Goal: Task Accomplishment & Management: Use online tool/utility

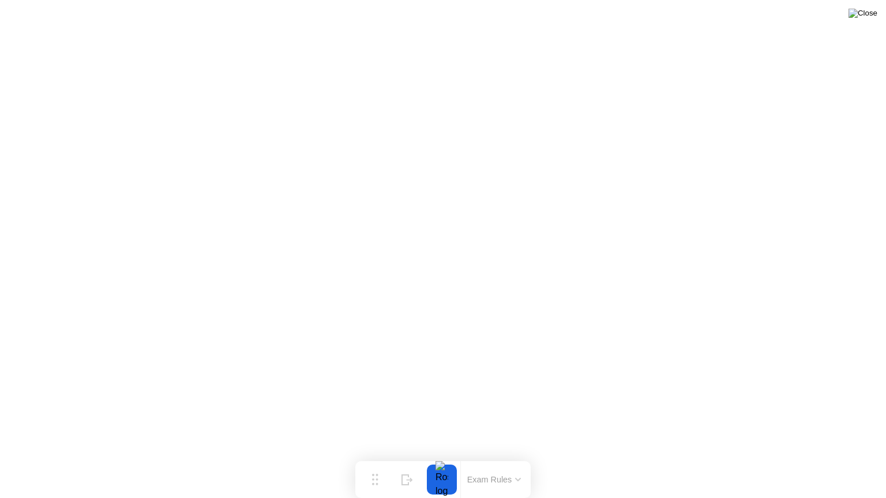
click at [865, 18] on img at bounding box center [862, 13] width 29 height 9
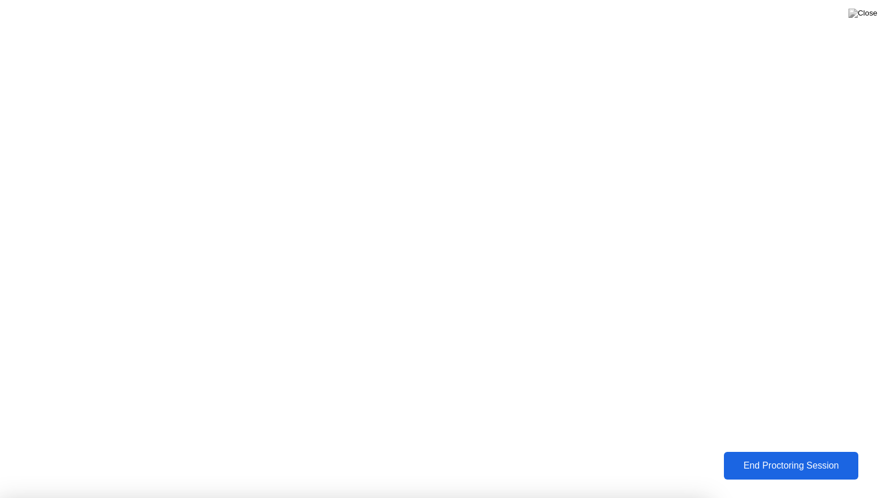
click at [788, 465] on div "End Proctoring Session" at bounding box center [790, 466] width 127 height 10
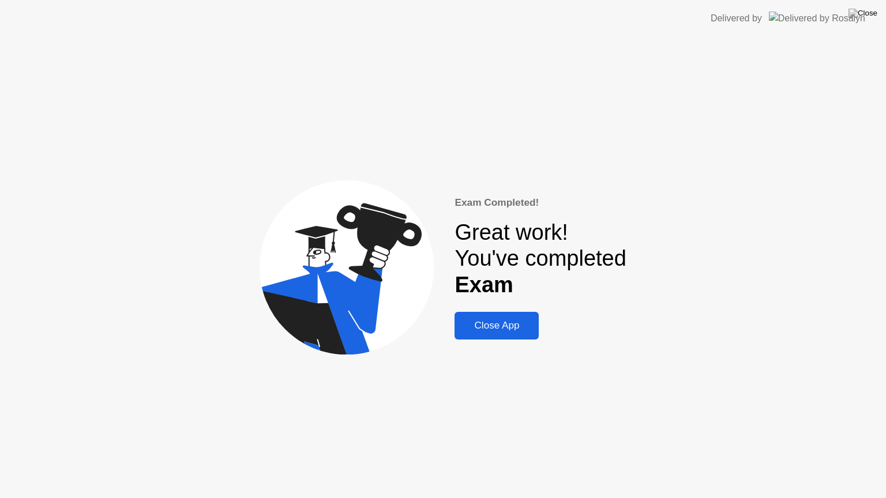
click at [510, 326] on div "Close App" at bounding box center [496, 326] width 77 height 12
